Goal: Find specific page/section: Find specific page/section

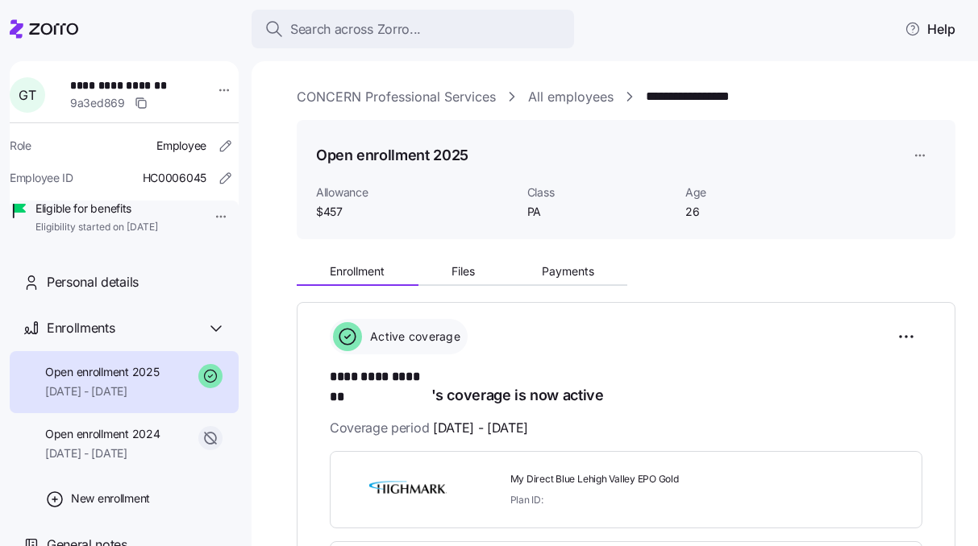
scroll to position [278, 0]
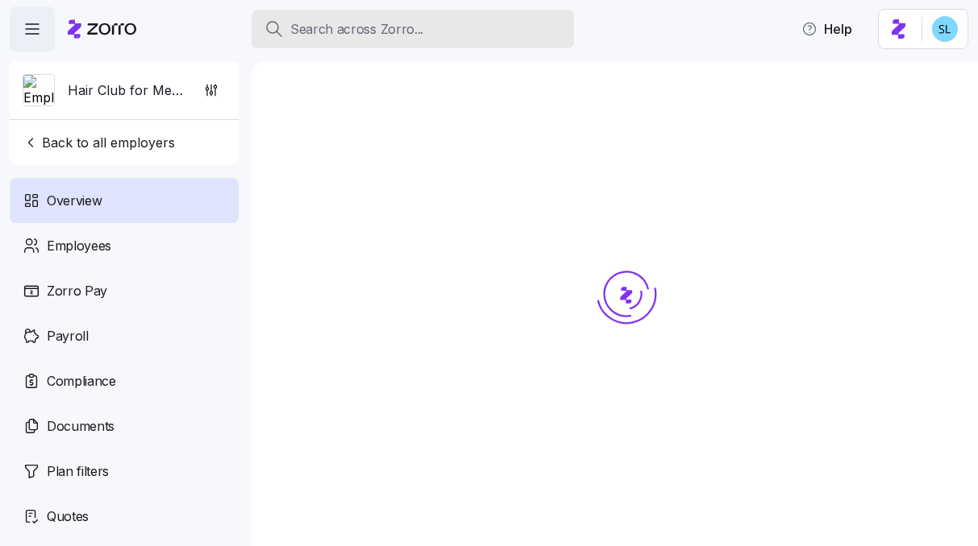
click at [496, 35] on div "Search across Zorro..." at bounding box center [412, 29] width 297 height 20
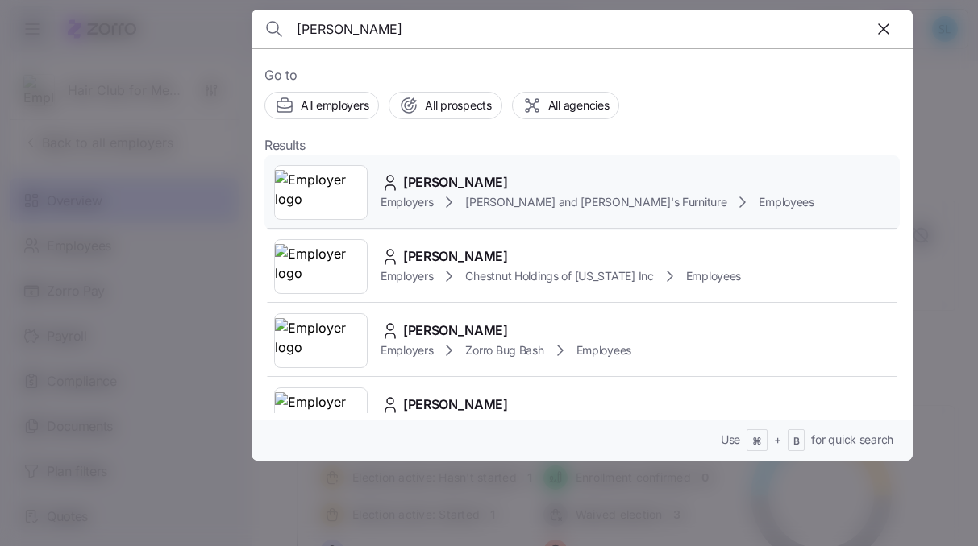
type input "[PERSON_NAME]"
click at [493, 168] on div "[PERSON_NAME] Employers [PERSON_NAME] and [PERSON_NAME]'s Furniture Employees" at bounding box center [581, 193] width 635 height 74
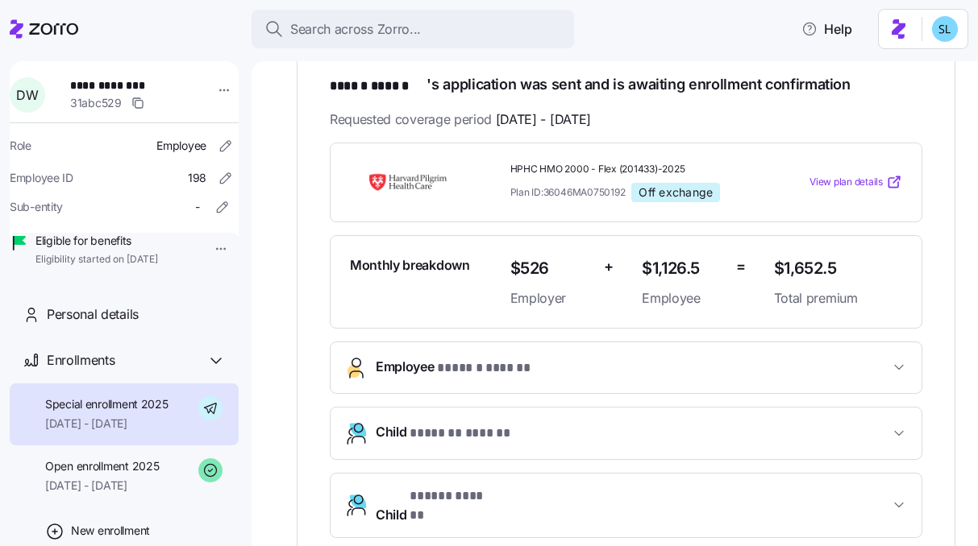
scroll to position [300, 0]
